Goal: Information Seeking & Learning: Learn about a topic

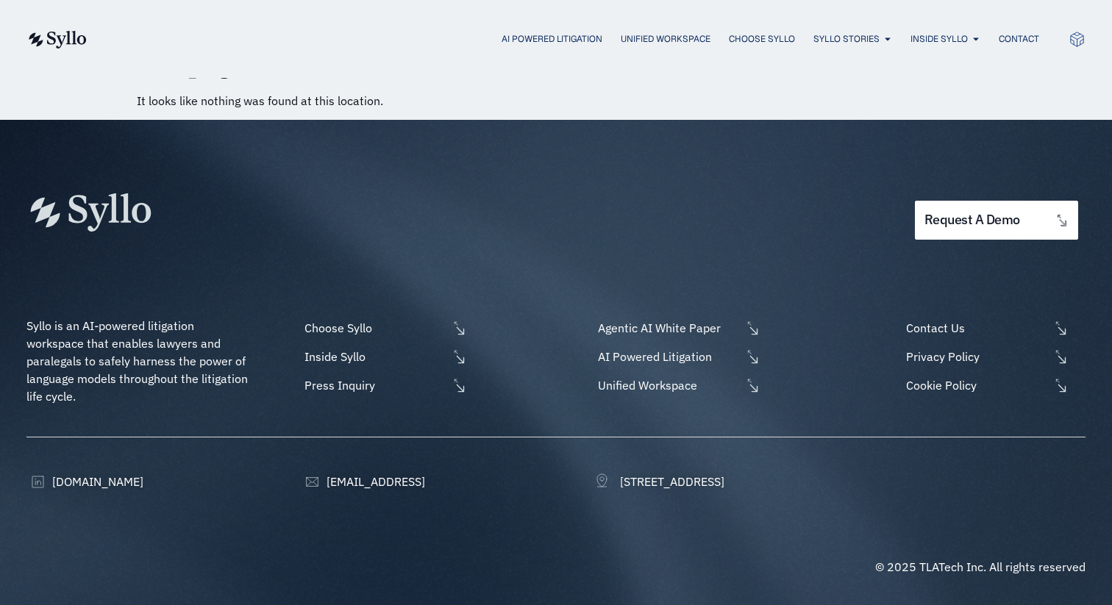
scroll to position [41, 0]
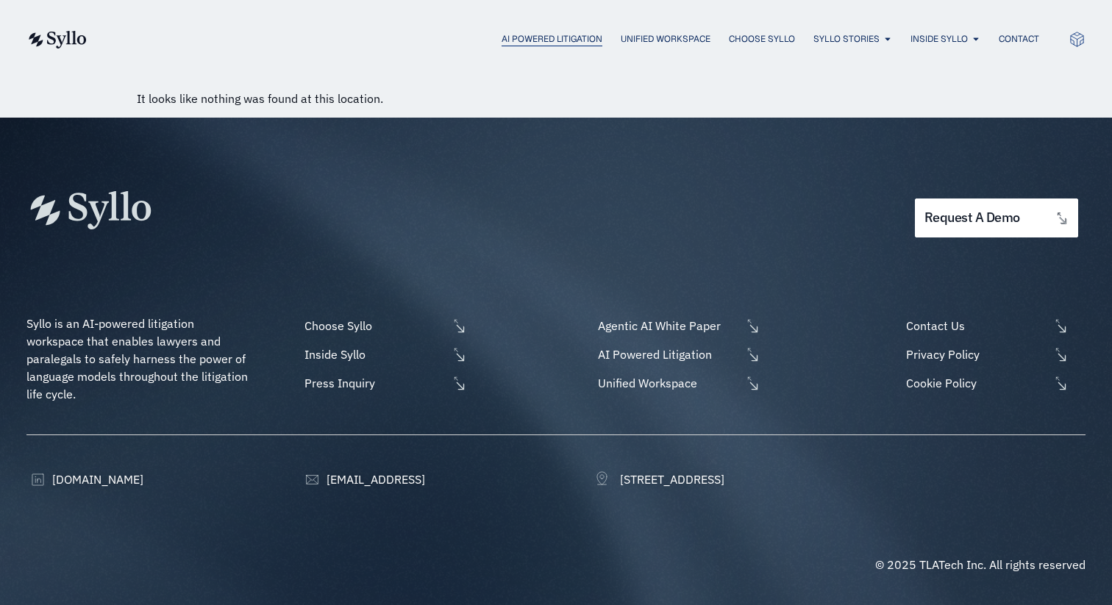
click at [574, 40] on span "AI Powered Litigation" at bounding box center [552, 38] width 101 height 13
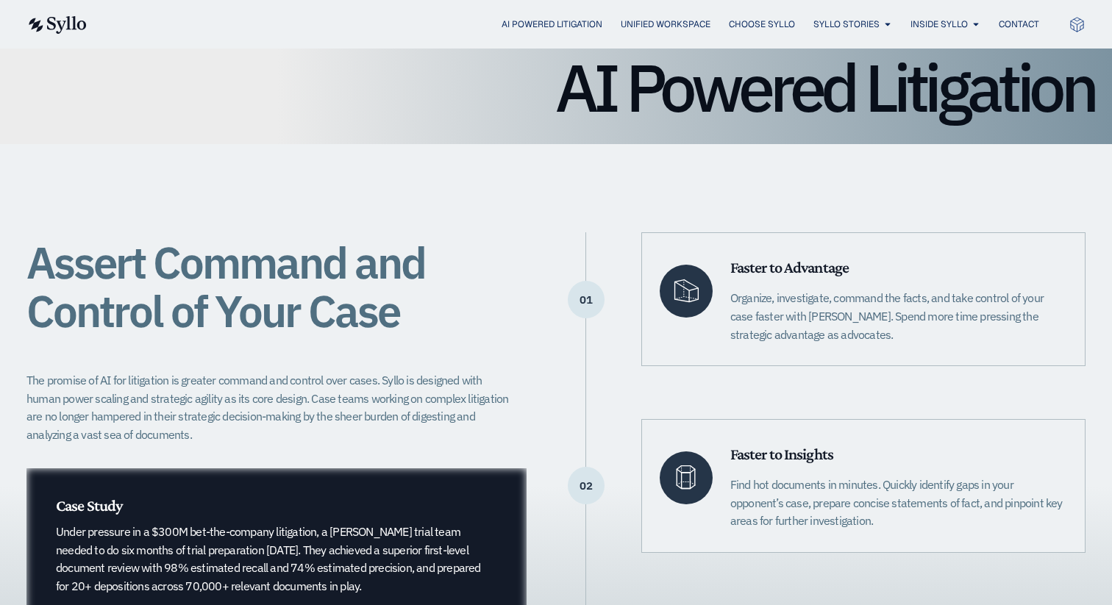
scroll to position [163, 0]
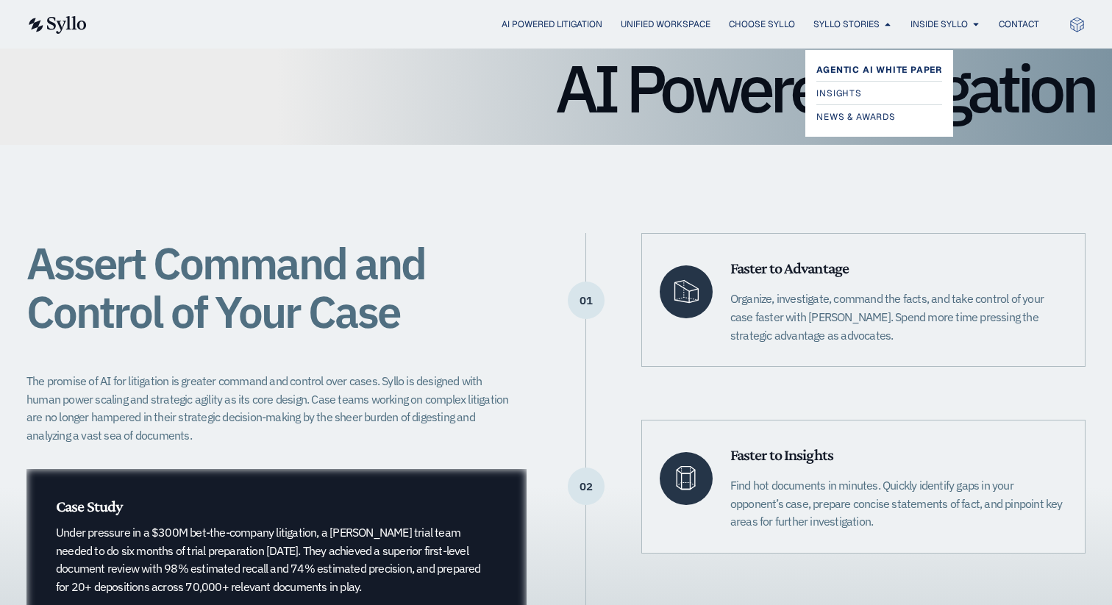
click at [855, 71] on span "Agentic AI White Paper" at bounding box center [880, 70] width 126 height 18
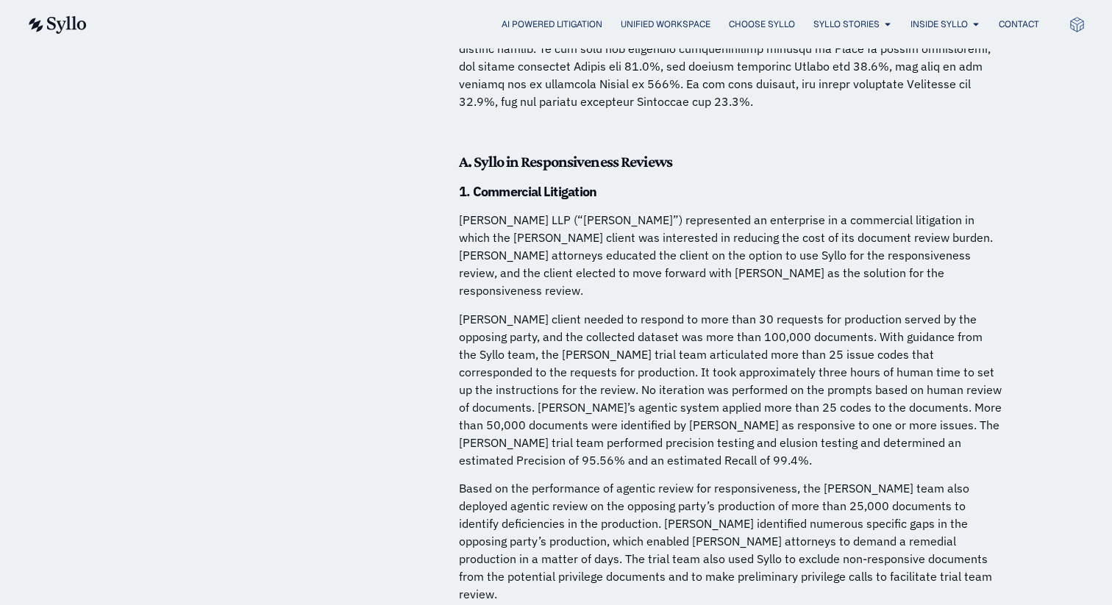
scroll to position [4579, 0]
